Goal: Task Accomplishment & Management: Manage account settings

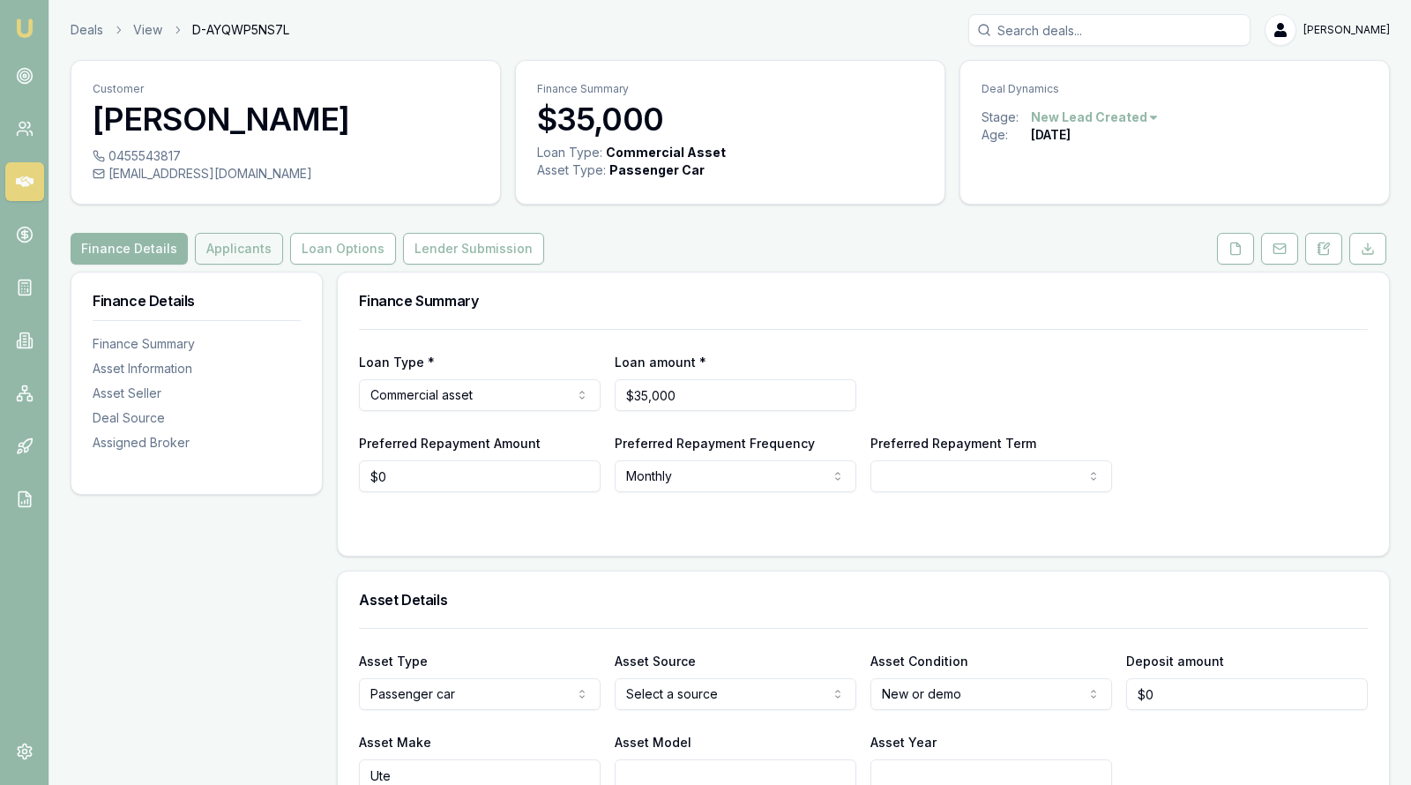
click at [242, 248] on button "Applicants" at bounding box center [239, 249] width 88 height 32
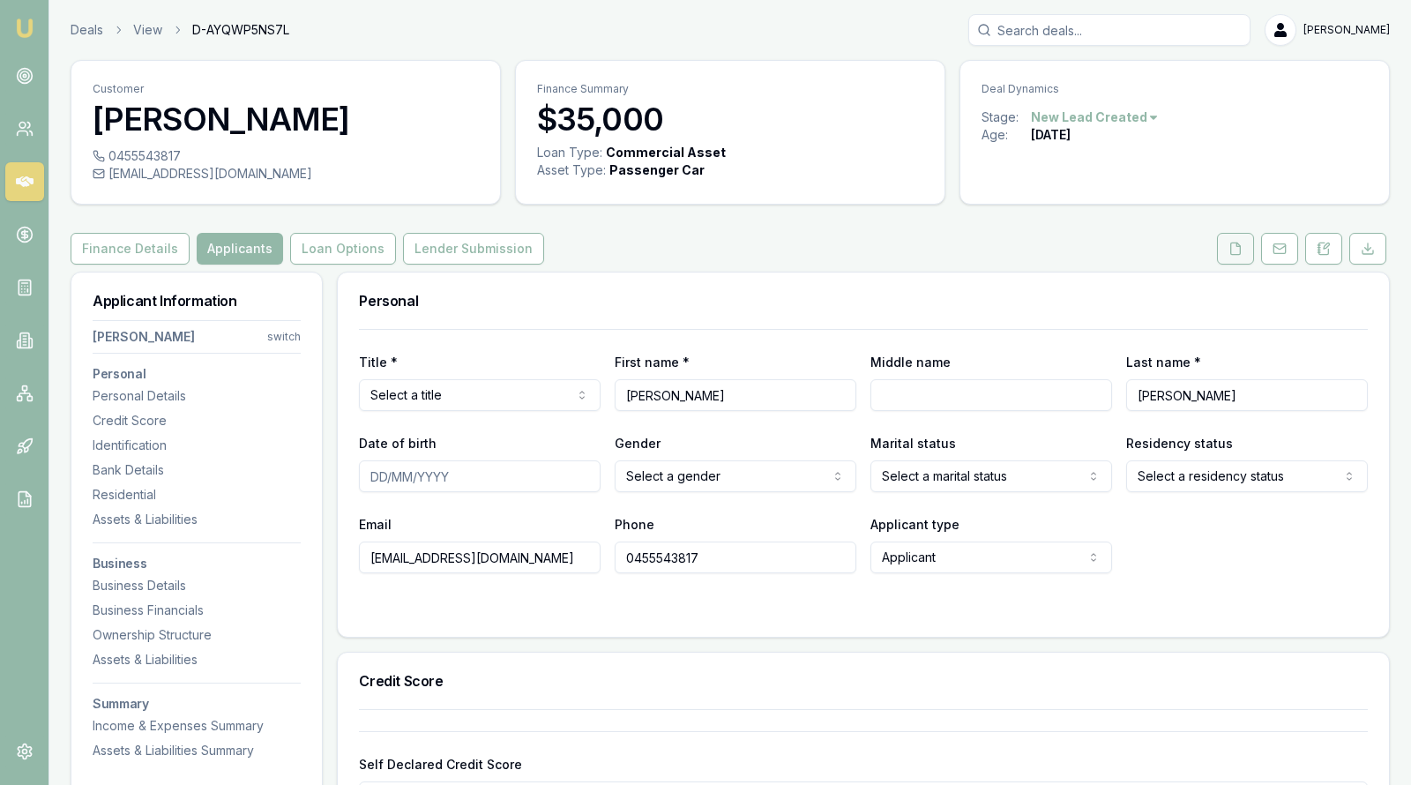
click at [1240, 254] on icon at bounding box center [1235, 249] width 14 height 14
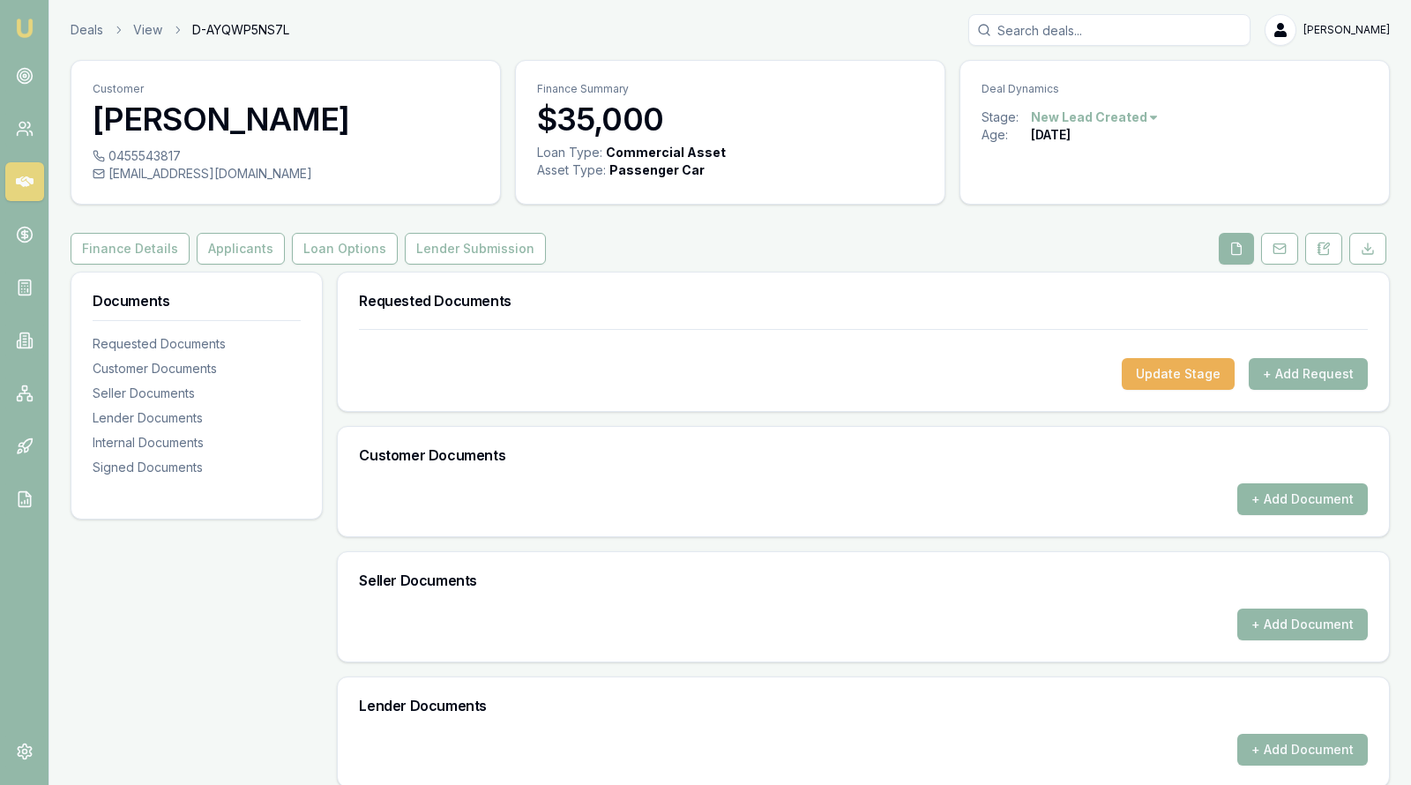
click at [1306, 483] on button "+ Add Document" at bounding box center [1302, 499] width 131 height 32
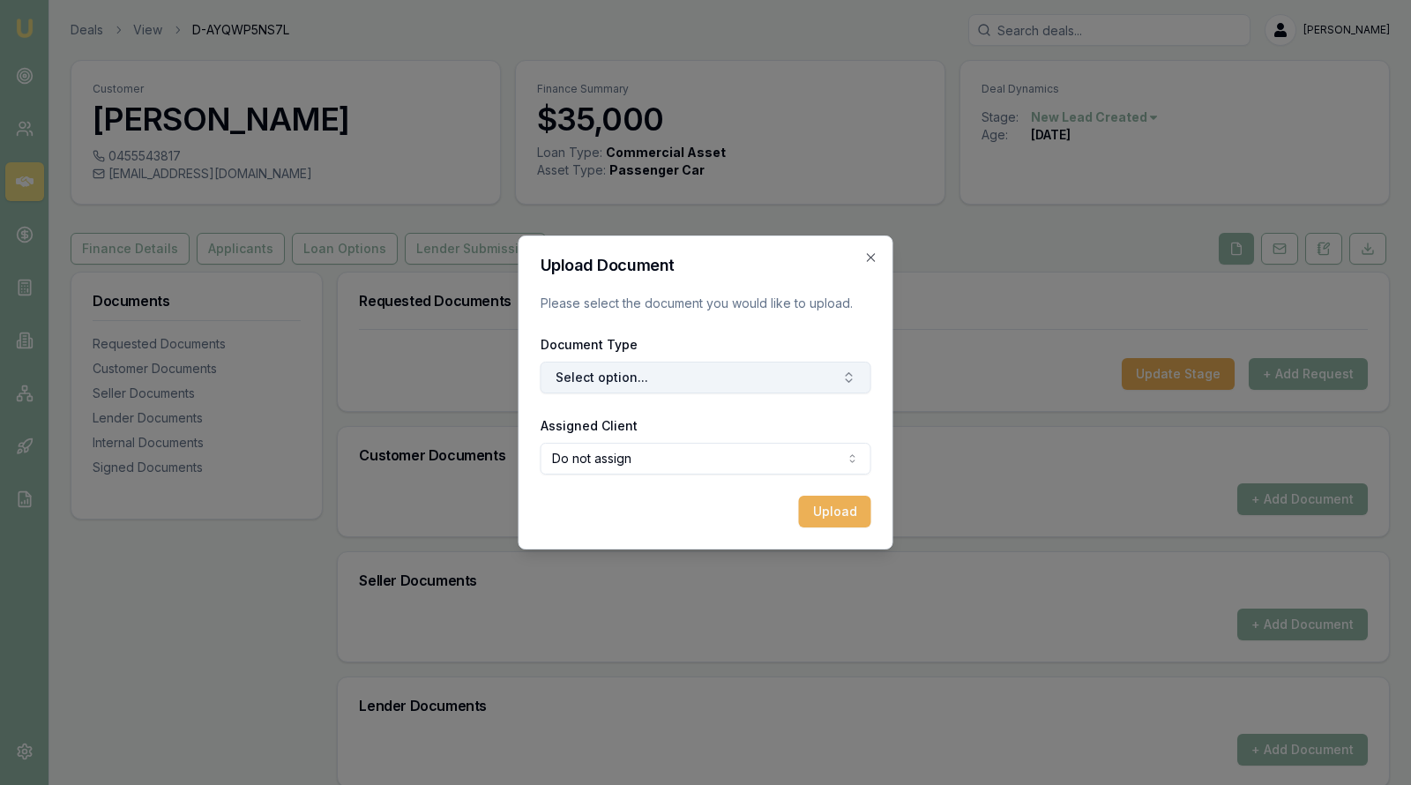
click at [705, 383] on button "Select option..." at bounding box center [706, 378] width 331 height 32
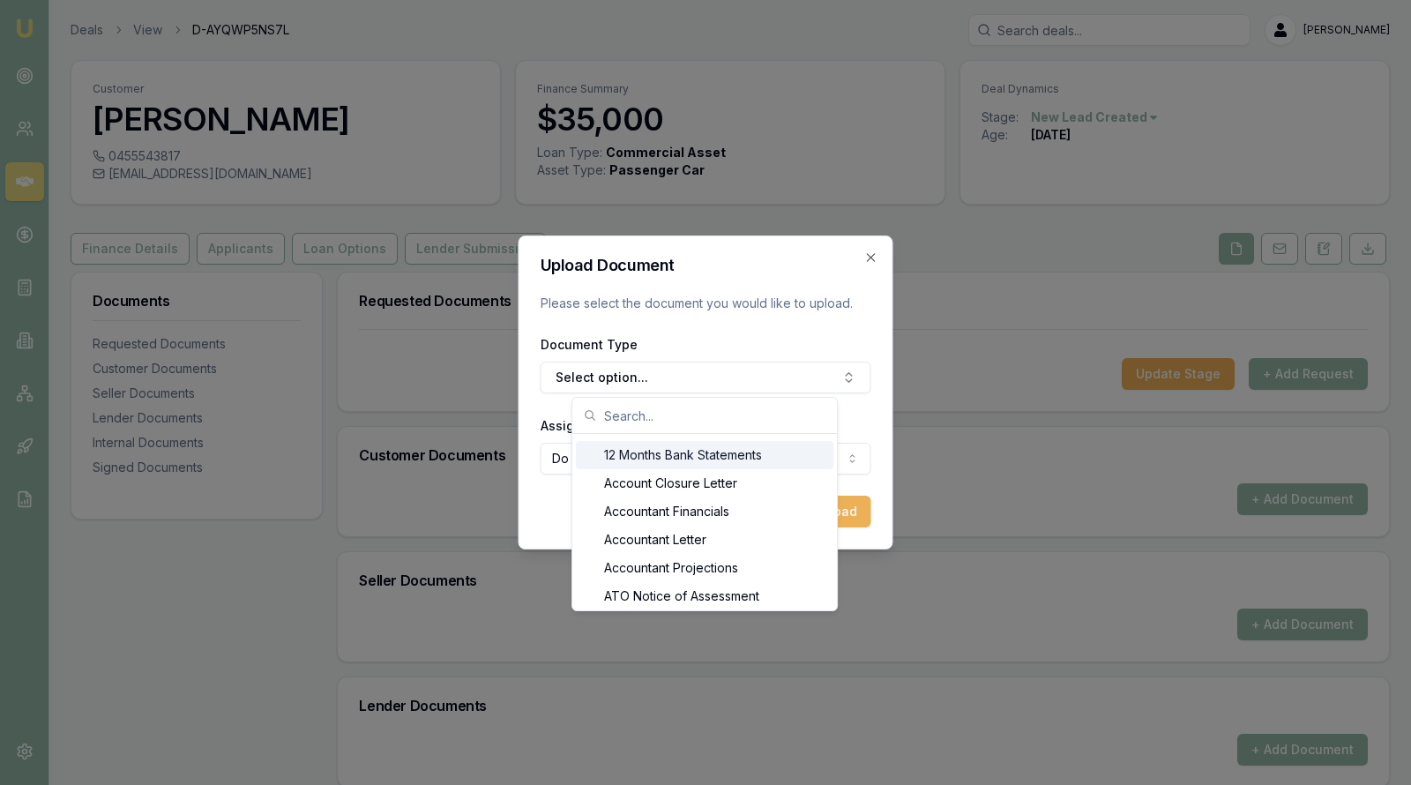
scroll to position [32, 0]
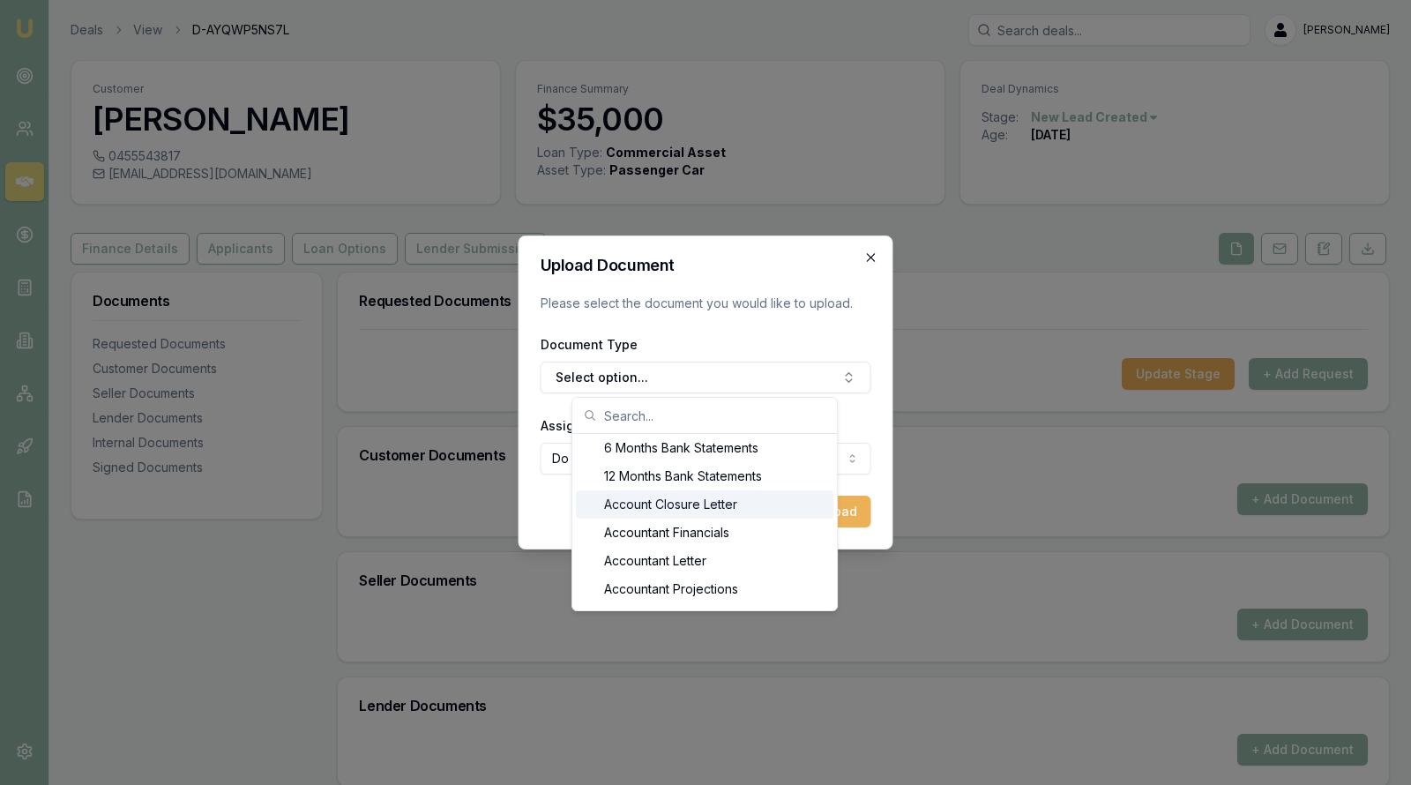
click at [869, 258] on icon "button" at bounding box center [871, 257] width 14 height 14
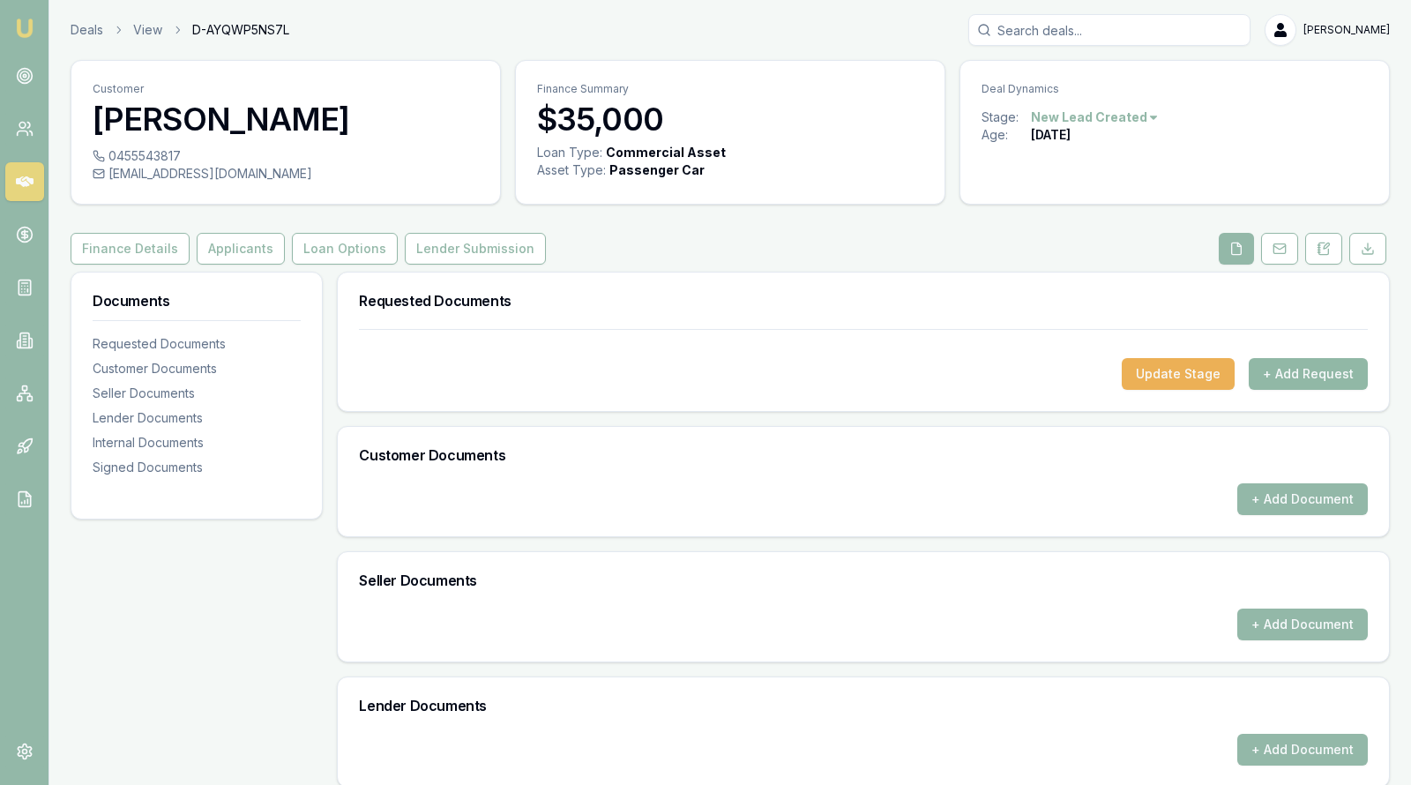
click at [1307, 372] on button "+ Add Request" at bounding box center [1308, 374] width 119 height 32
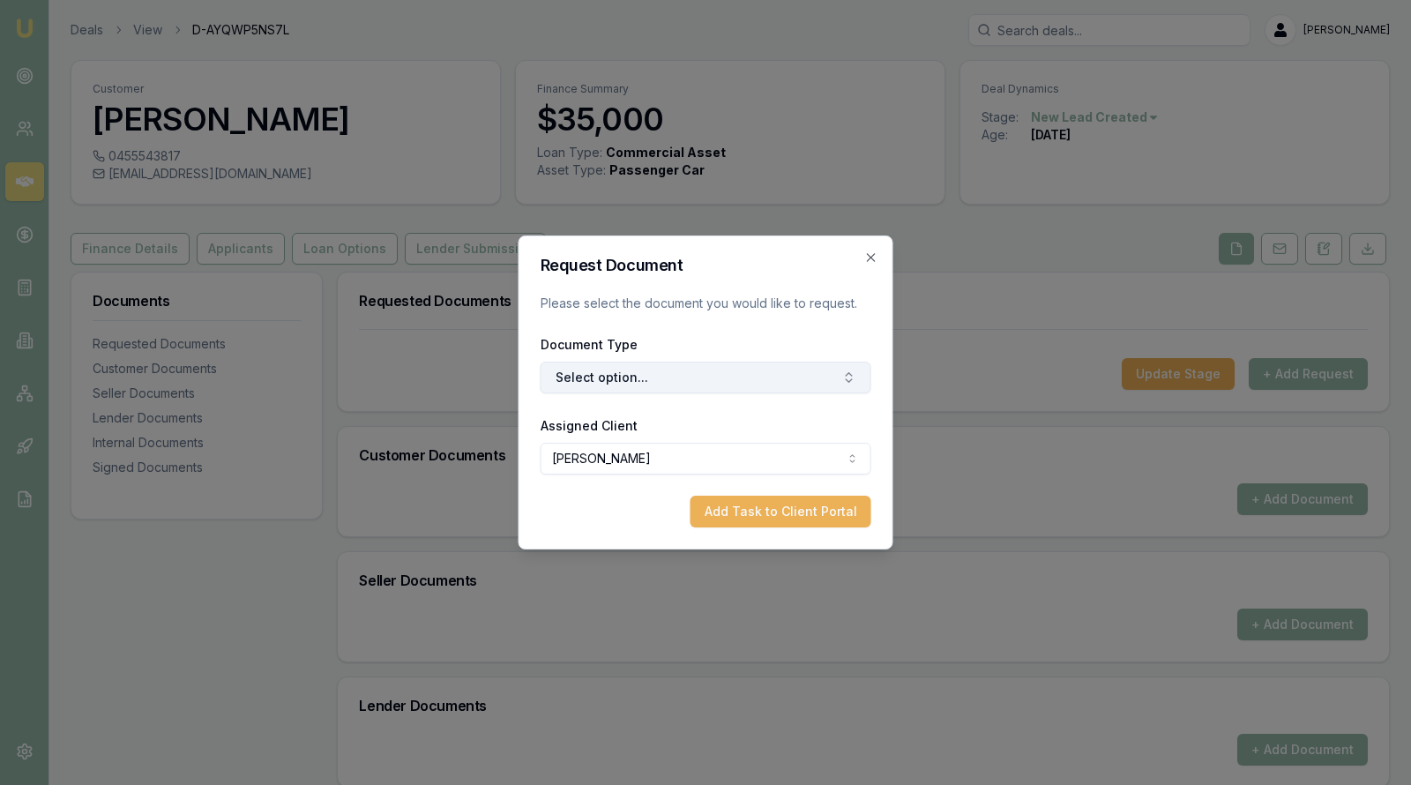
click at [789, 370] on button "Select option..." at bounding box center [706, 378] width 331 height 32
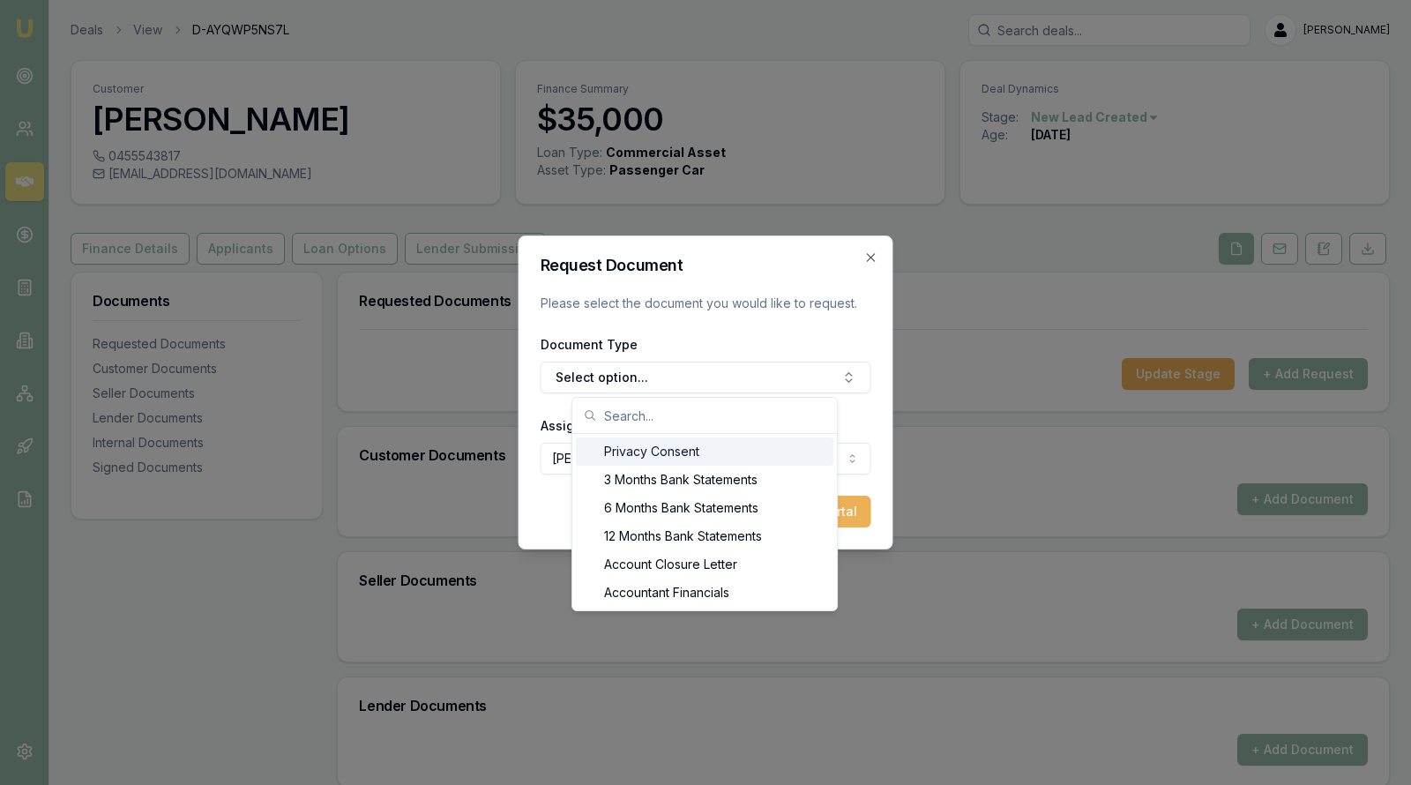
click at [711, 454] on div "Privacy Consent" at bounding box center [705, 451] width 258 height 28
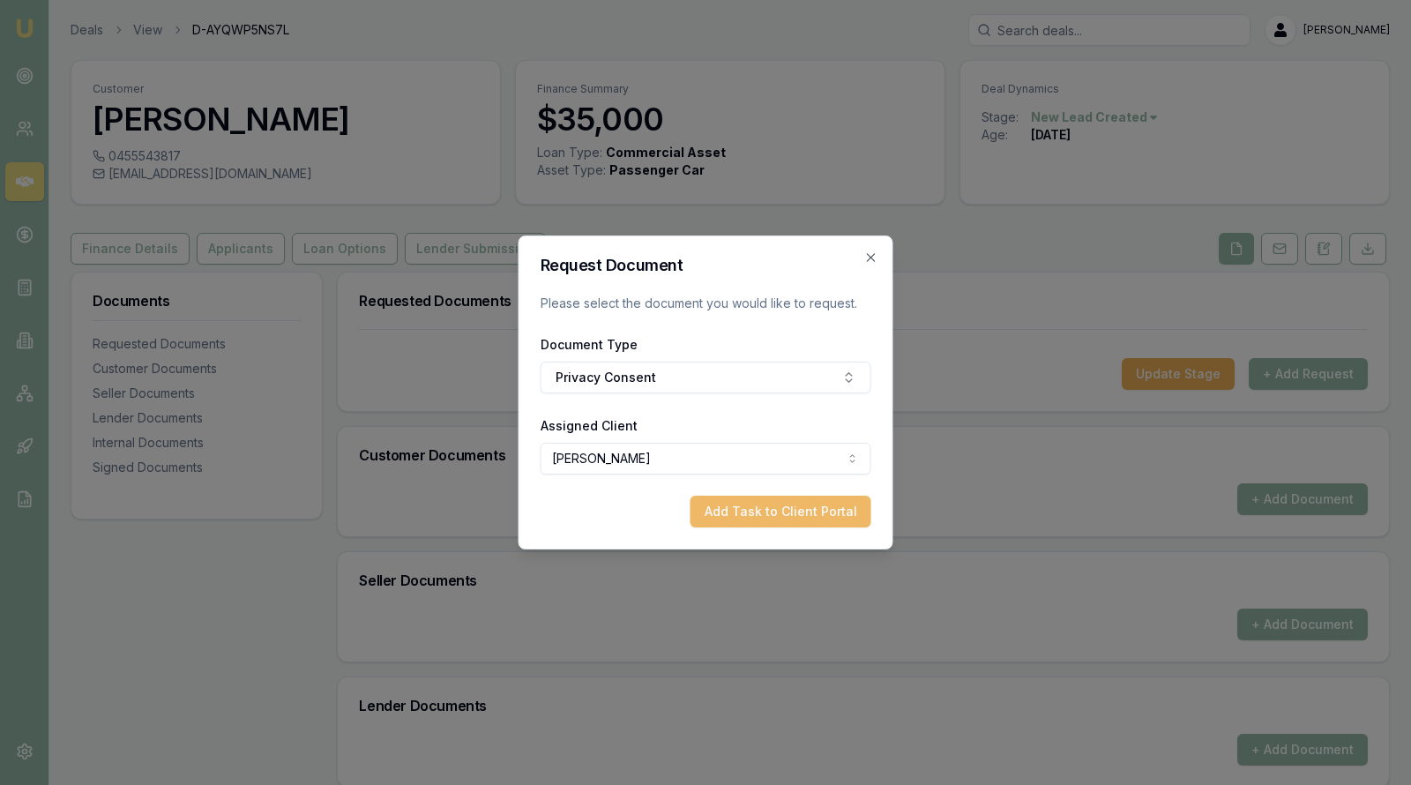
click at [741, 505] on button "Add Task to Client Portal" at bounding box center [781, 512] width 181 height 32
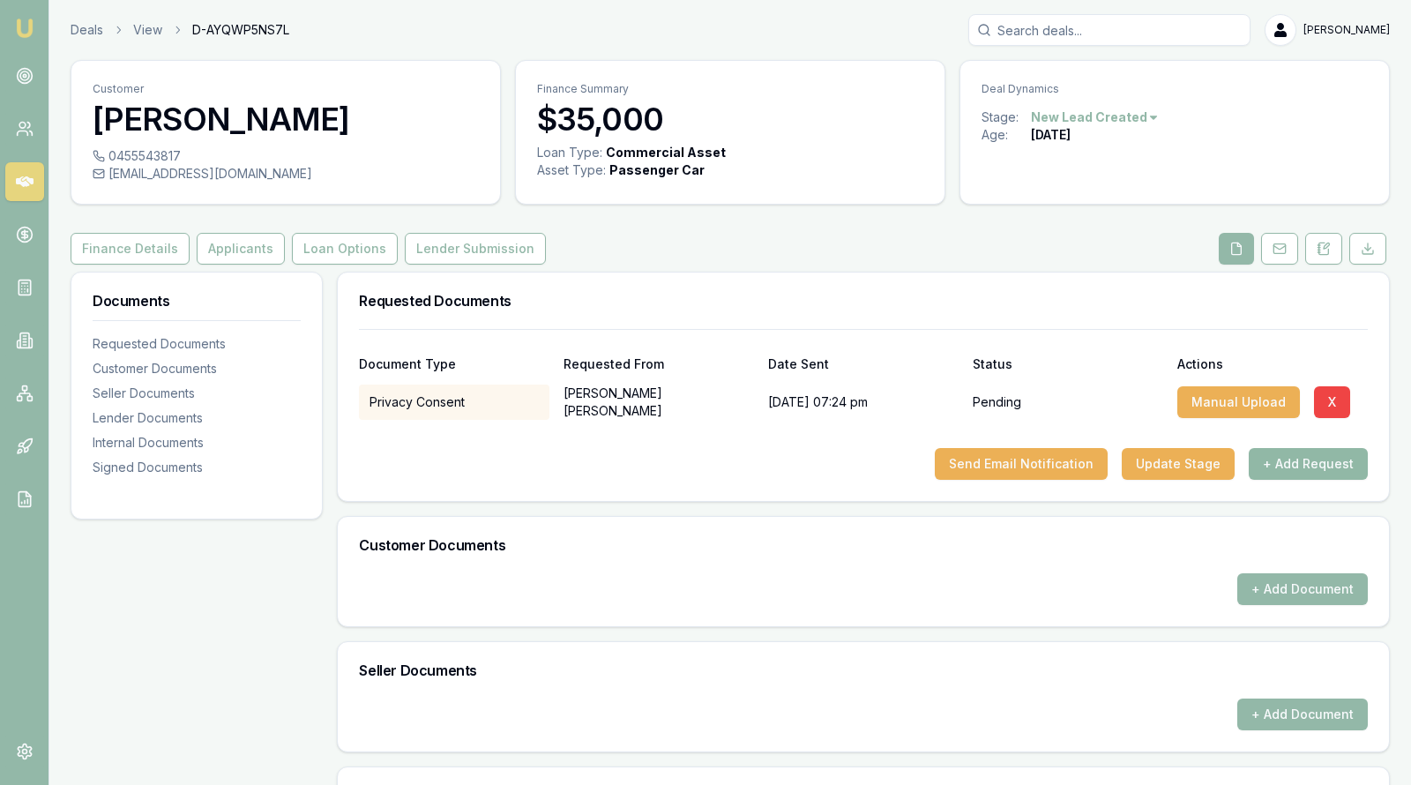
click at [1319, 457] on button "+ Add Request" at bounding box center [1308, 464] width 119 height 32
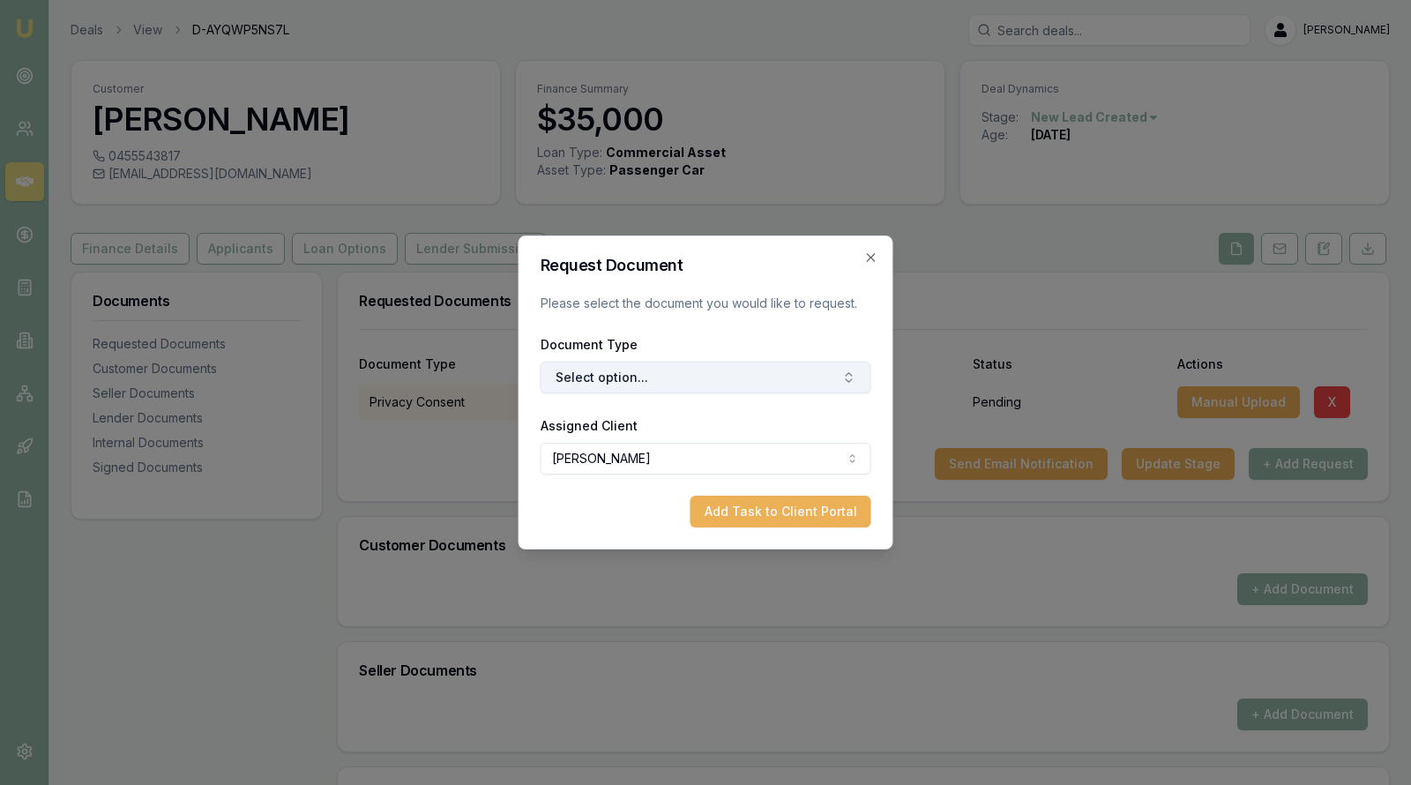
click at [735, 380] on button "Select option..." at bounding box center [706, 378] width 331 height 32
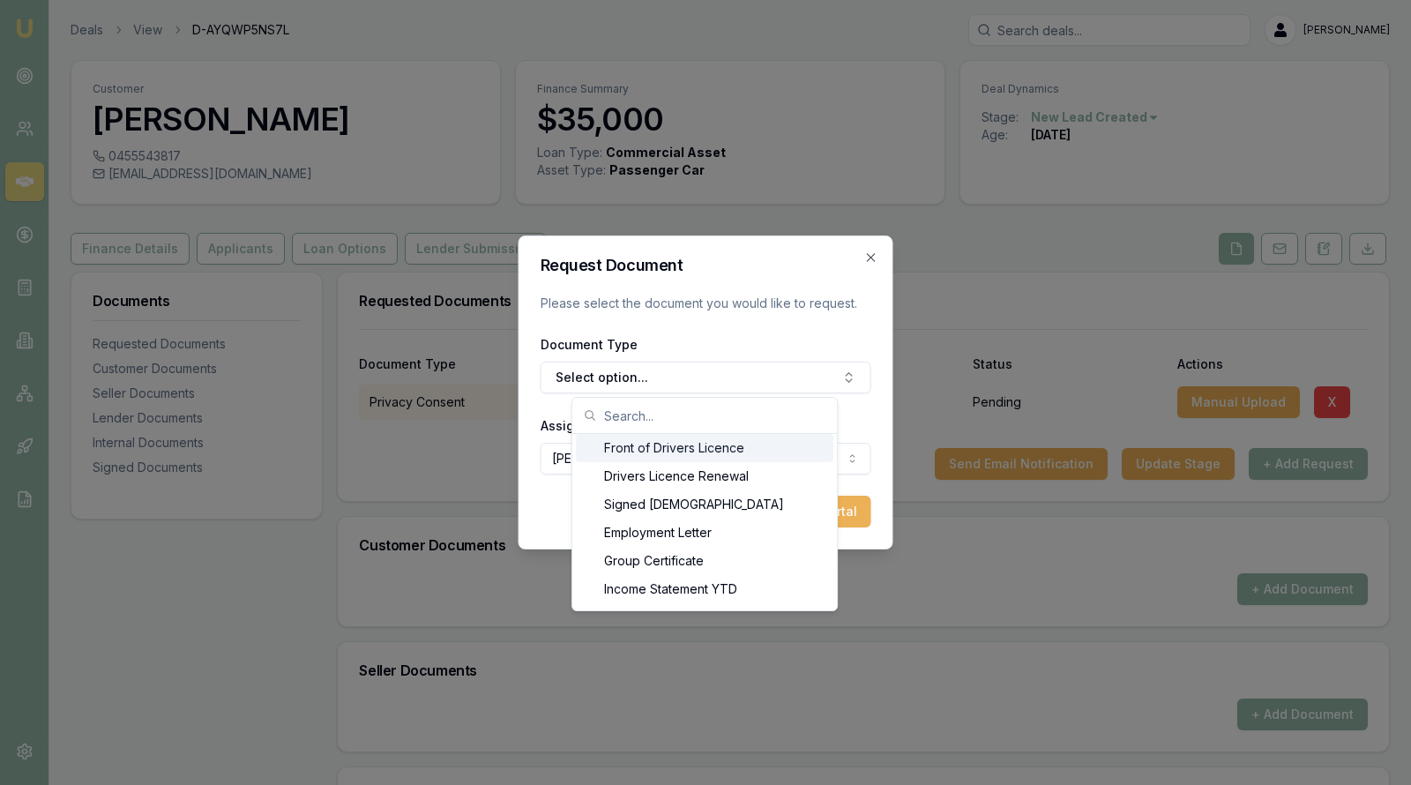
scroll to position [906, 0]
click at [728, 479] on div "Front of Drivers Licence" at bounding box center [705, 477] width 258 height 28
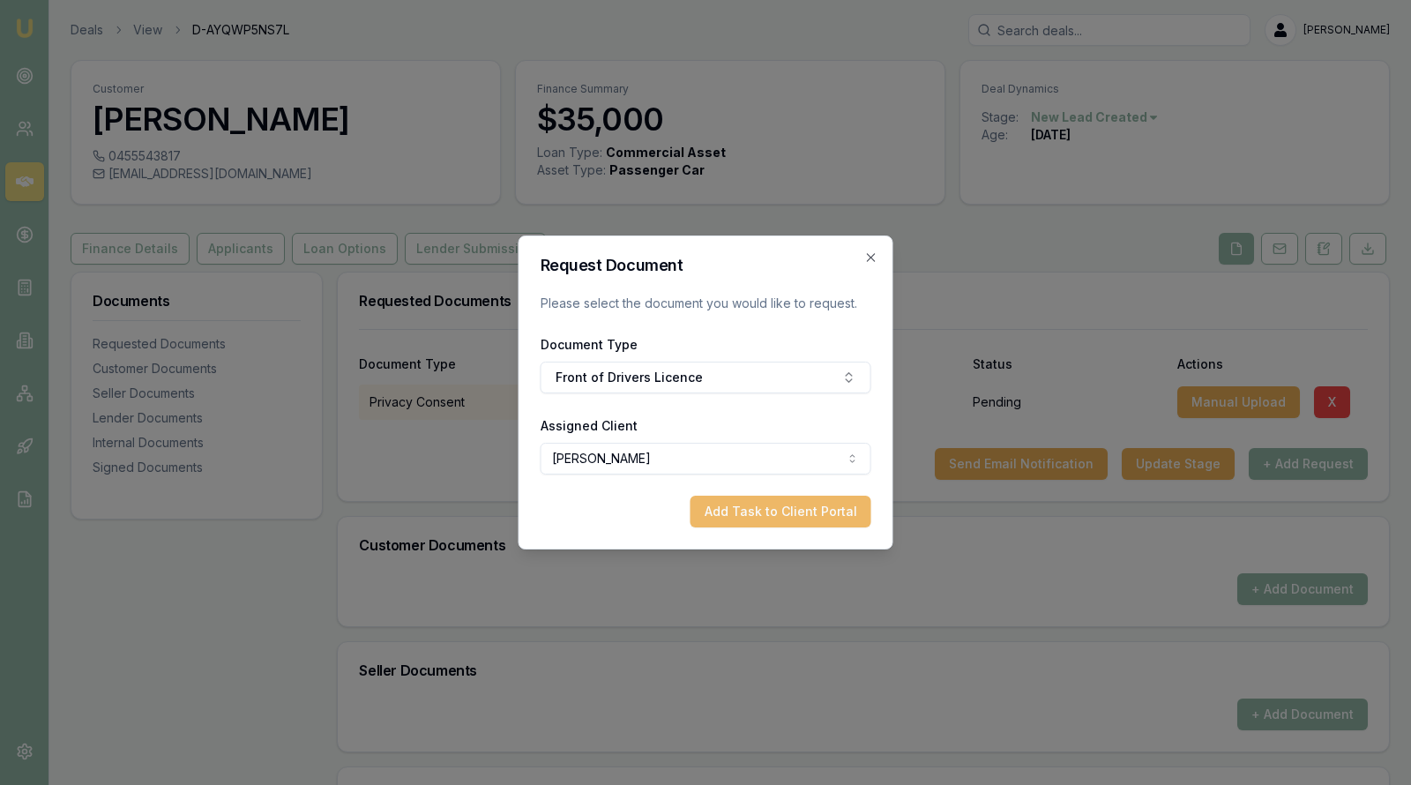
click at [732, 511] on button "Add Task to Client Portal" at bounding box center [781, 512] width 181 height 32
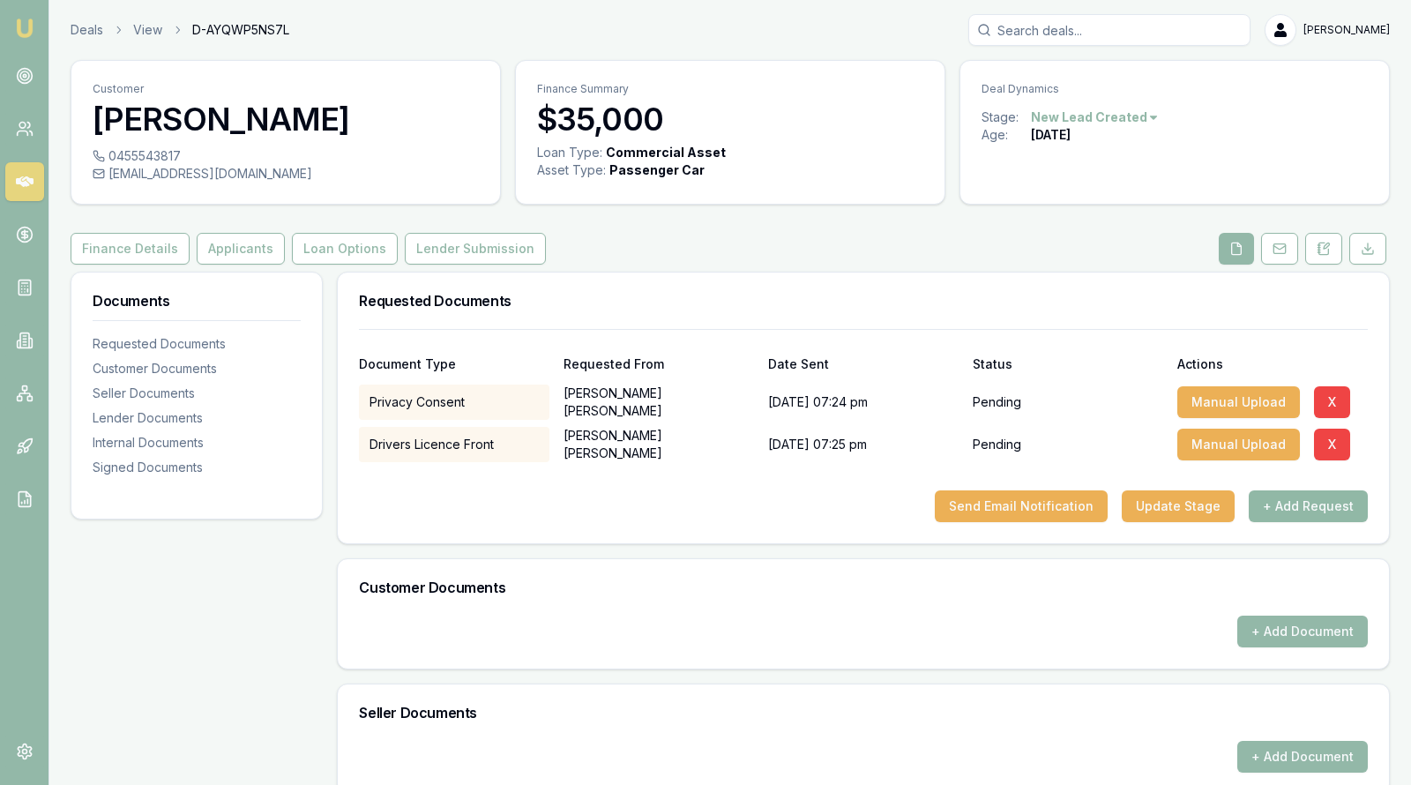
click at [1317, 495] on button "+ Add Request" at bounding box center [1308, 506] width 119 height 32
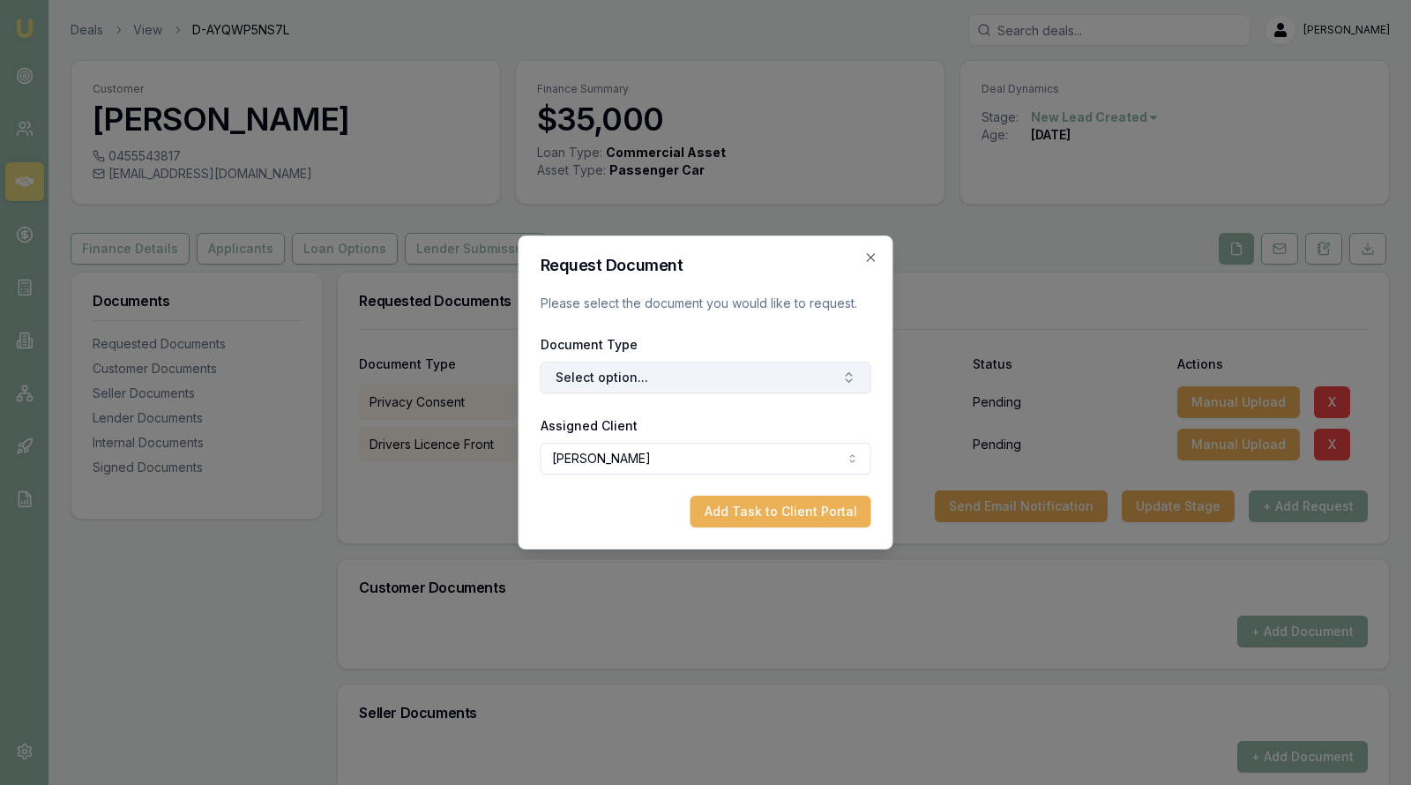
click at [662, 391] on button "Select option..." at bounding box center [706, 378] width 331 height 32
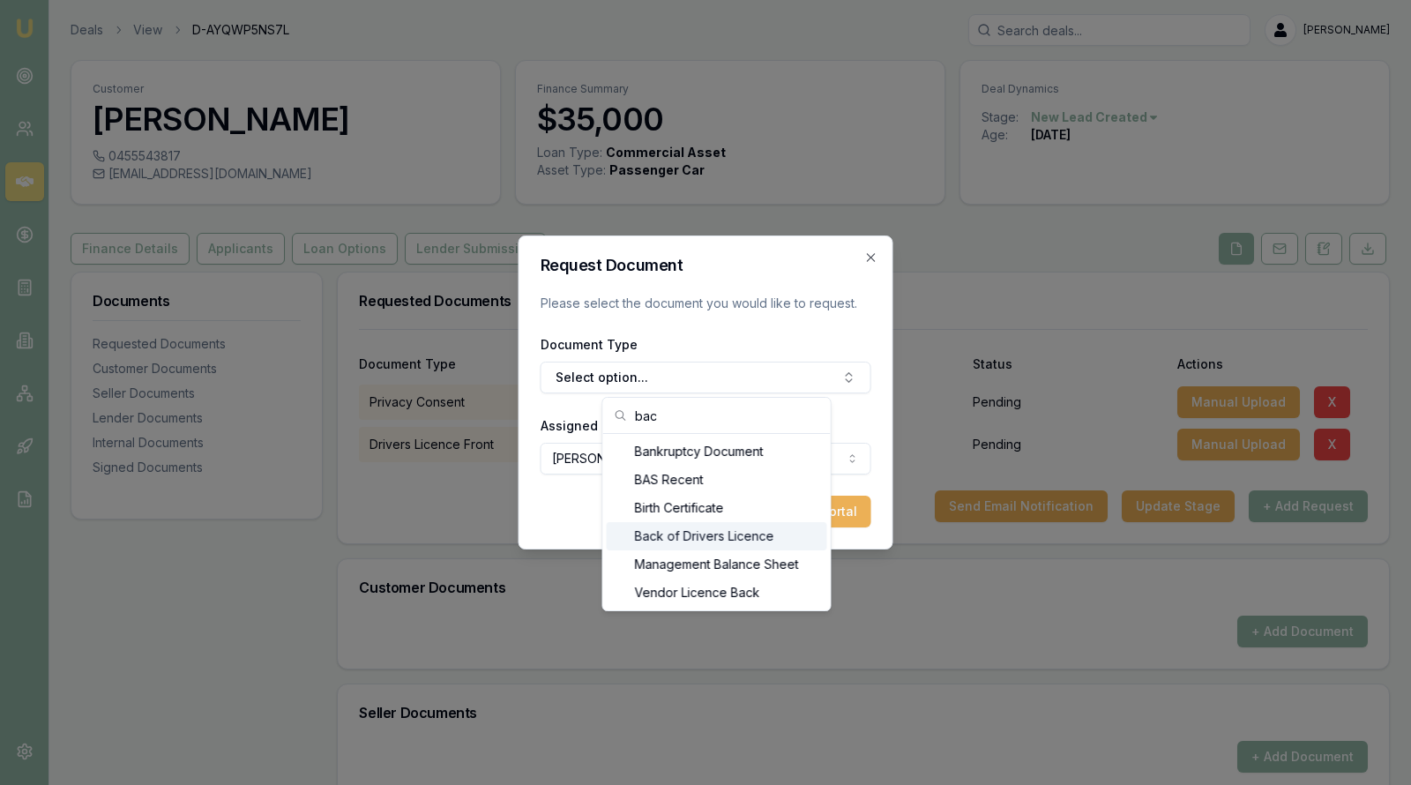
type input "bac"
click at [739, 537] on div "Back of Drivers Licence" at bounding box center [717, 536] width 220 height 28
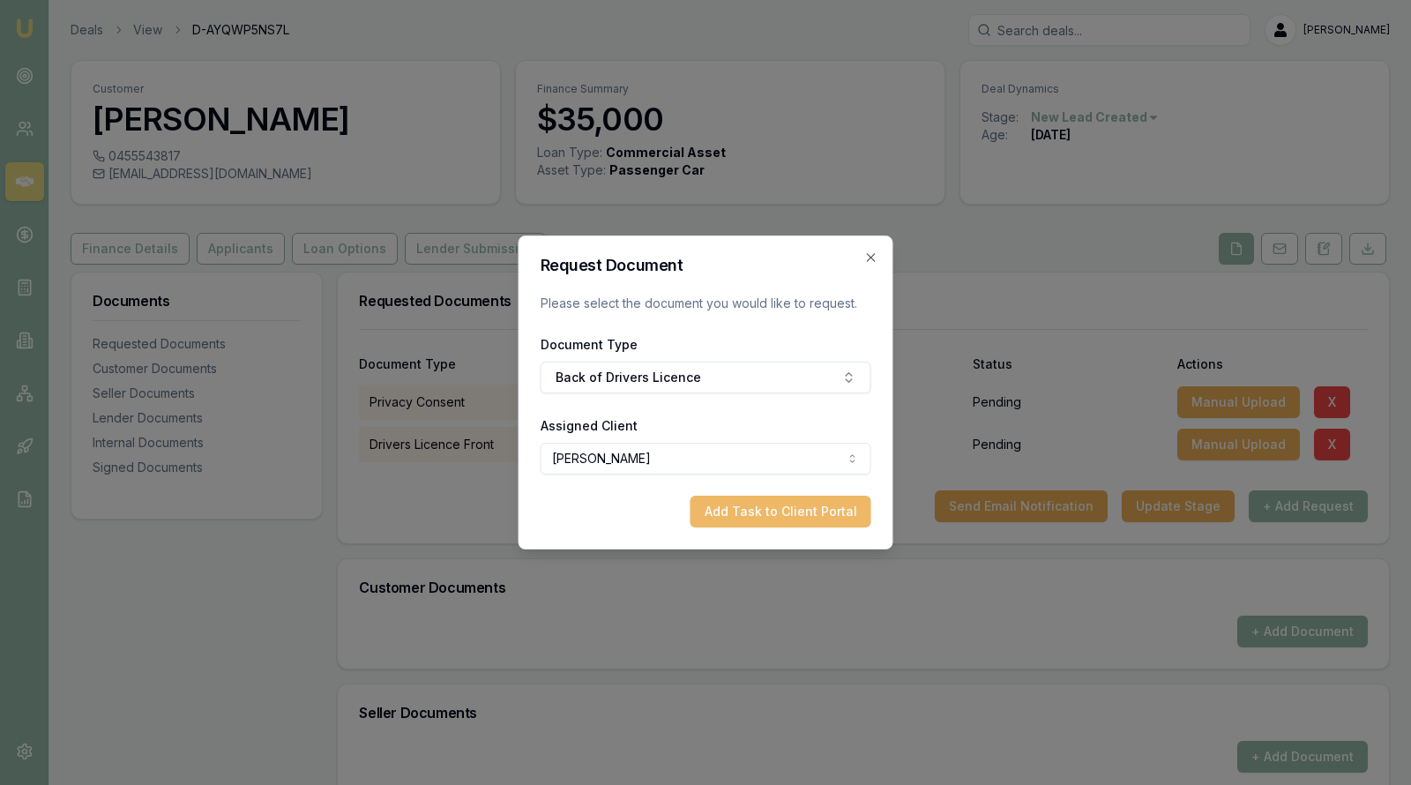
click at [744, 515] on button "Add Task to Client Portal" at bounding box center [781, 512] width 181 height 32
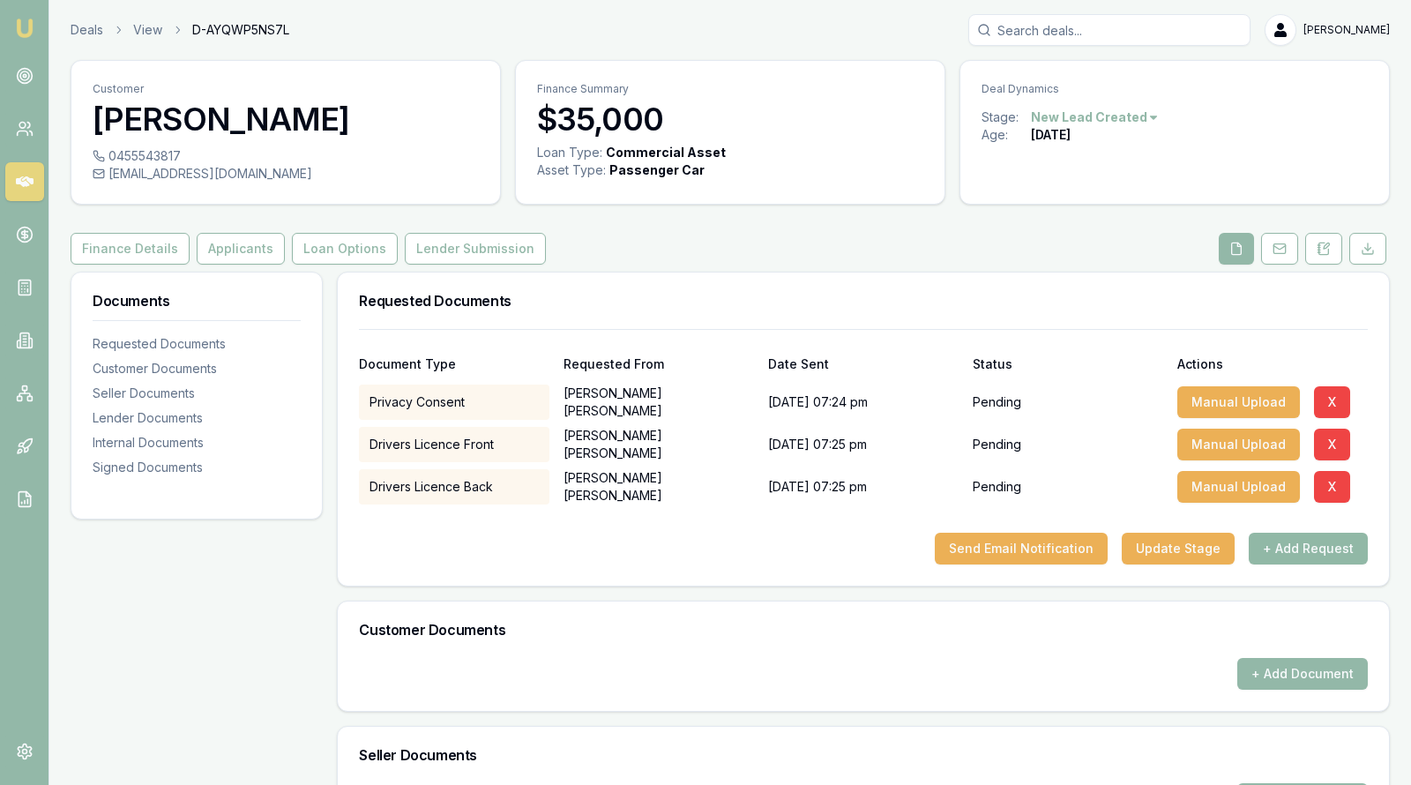
click at [1274, 551] on button "+ Add Request" at bounding box center [1308, 549] width 119 height 32
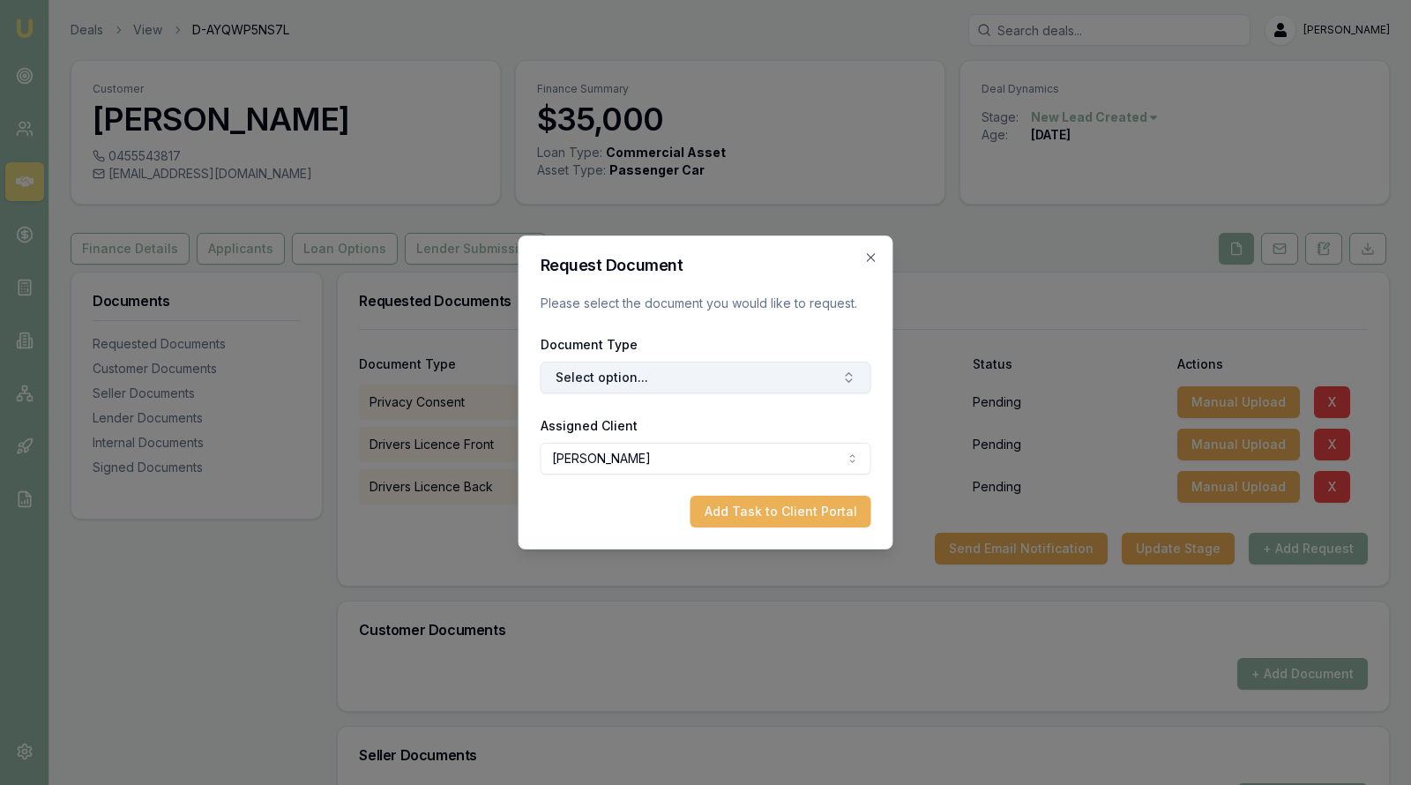
click at [808, 374] on button "Select option..." at bounding box center [706, 378] width 331 height 32
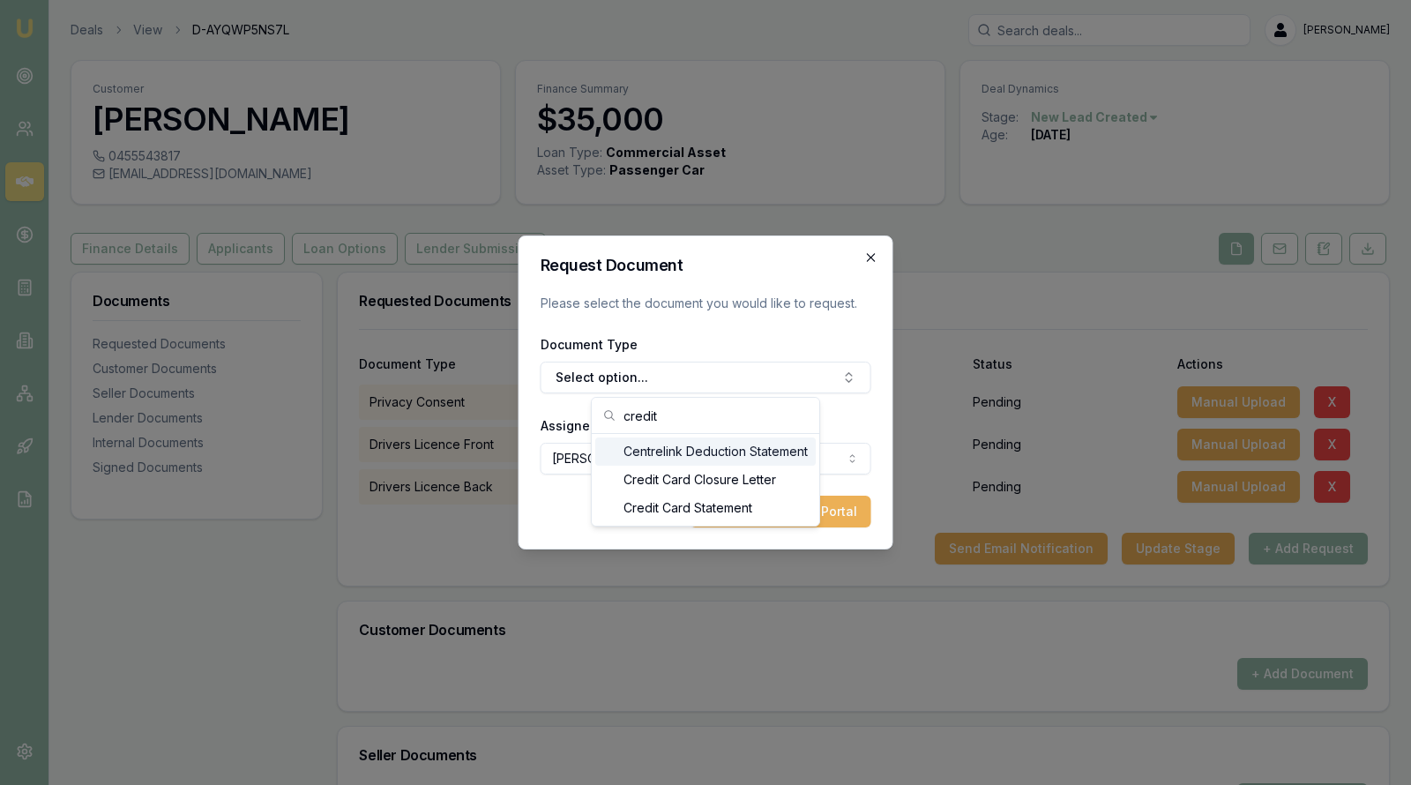
type input "credit"
click at [867, 258] on icon "button" at bounding box center [871, 257] width 14 height 14
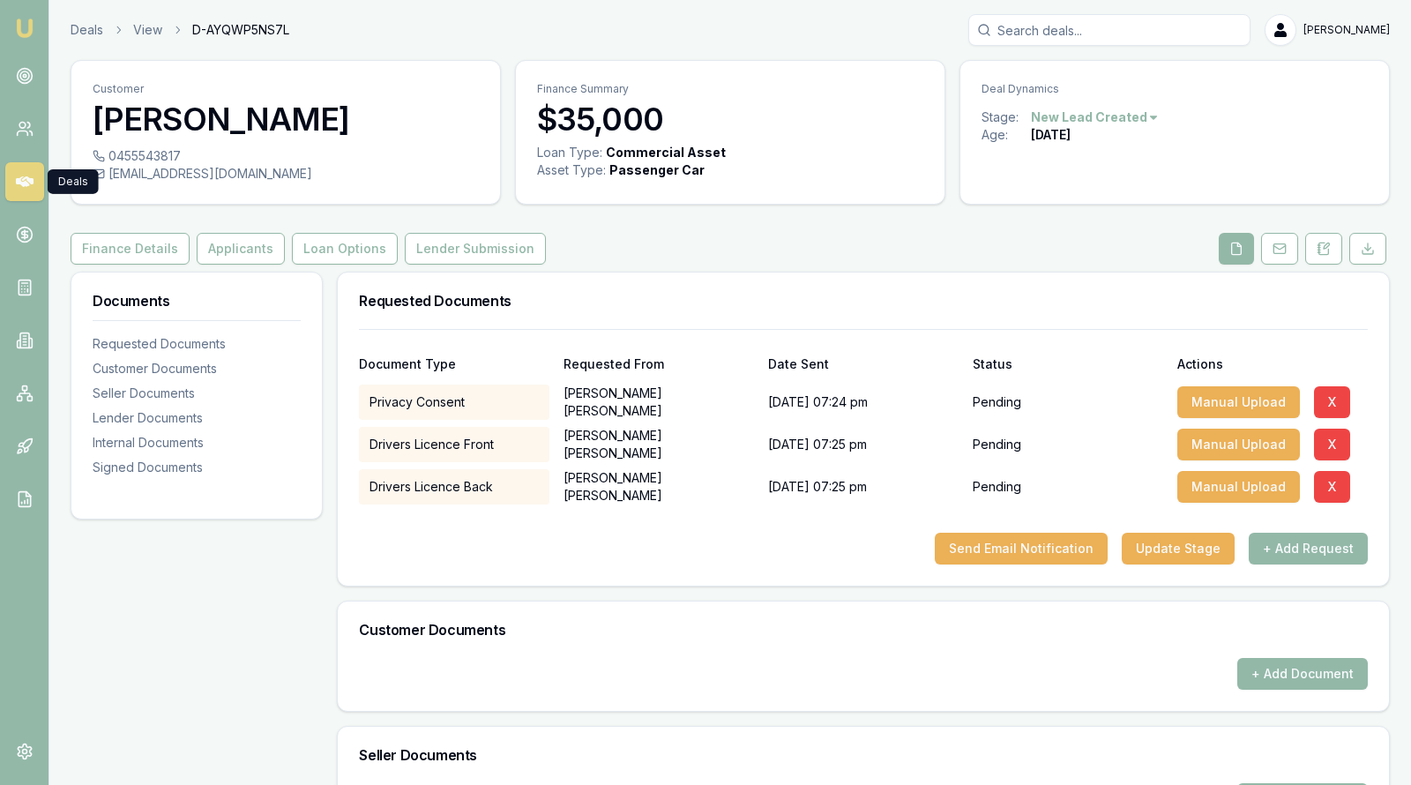
click at [19, 183] on icon at bounding box center [25, 181] width 18 height 11
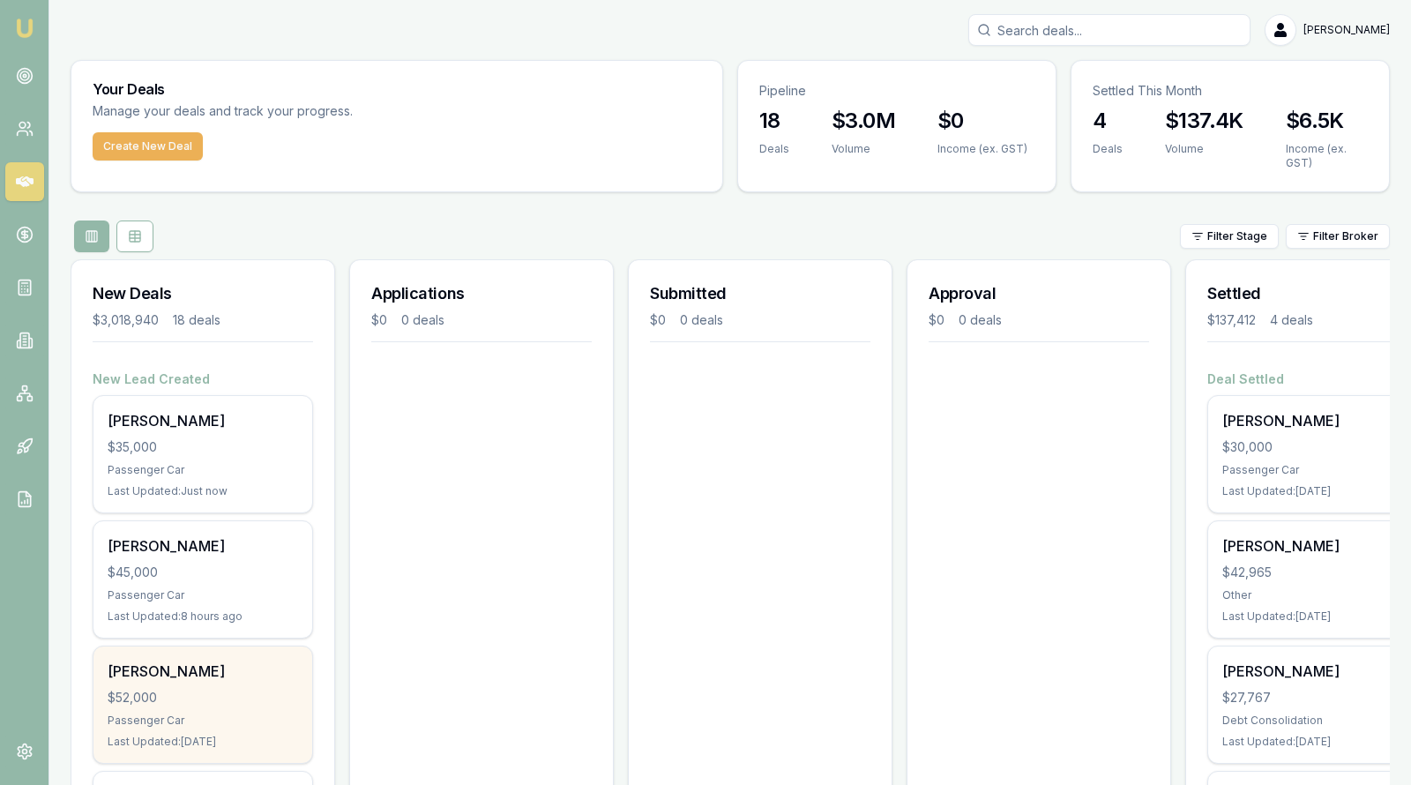
click at [251, 689] on div "$52,000" at bounding box center [203, 698] width 190 height 18
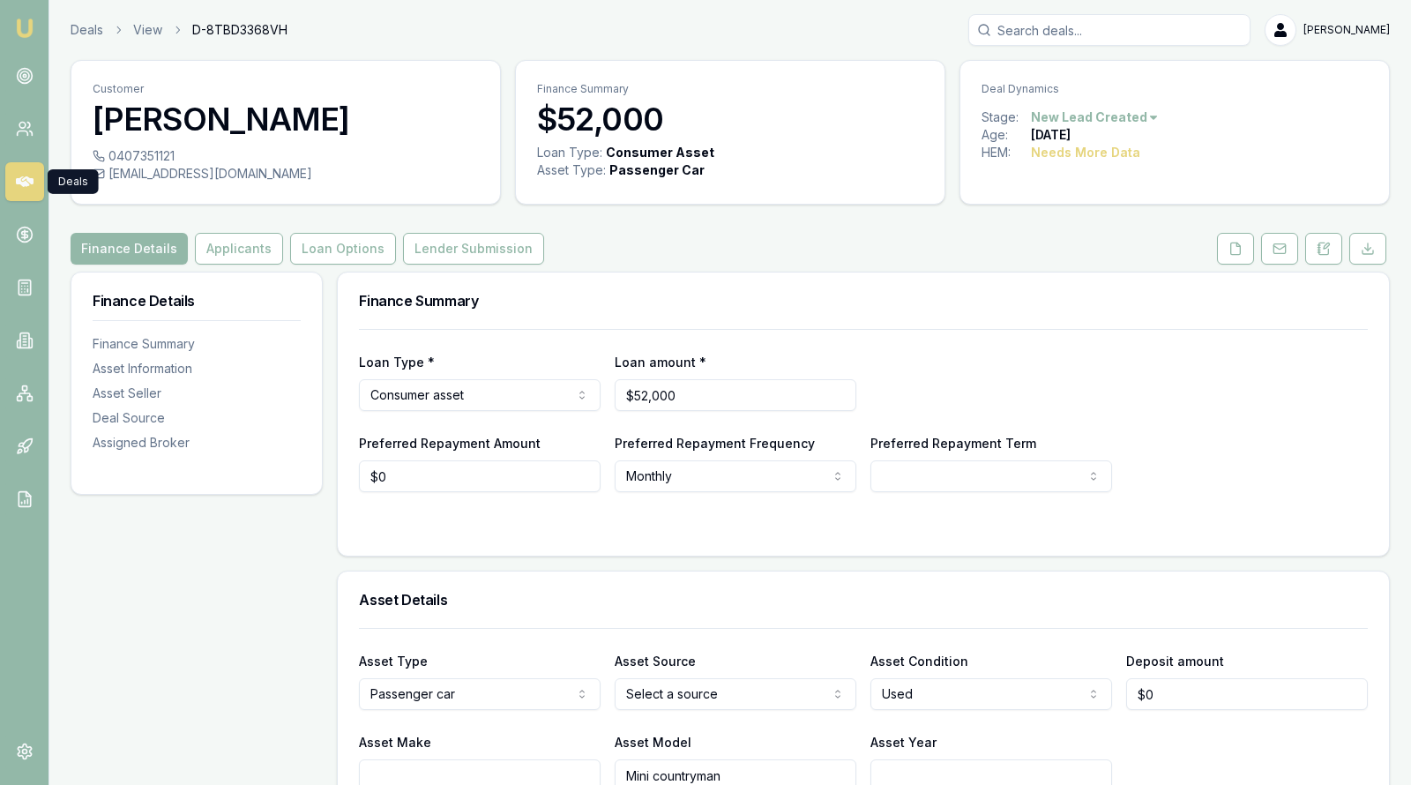
click at [27, 183] on icon at bounding box center [25, 181] width 18 height 11
